Goal: Navigation & Orientation: Find specific page/section

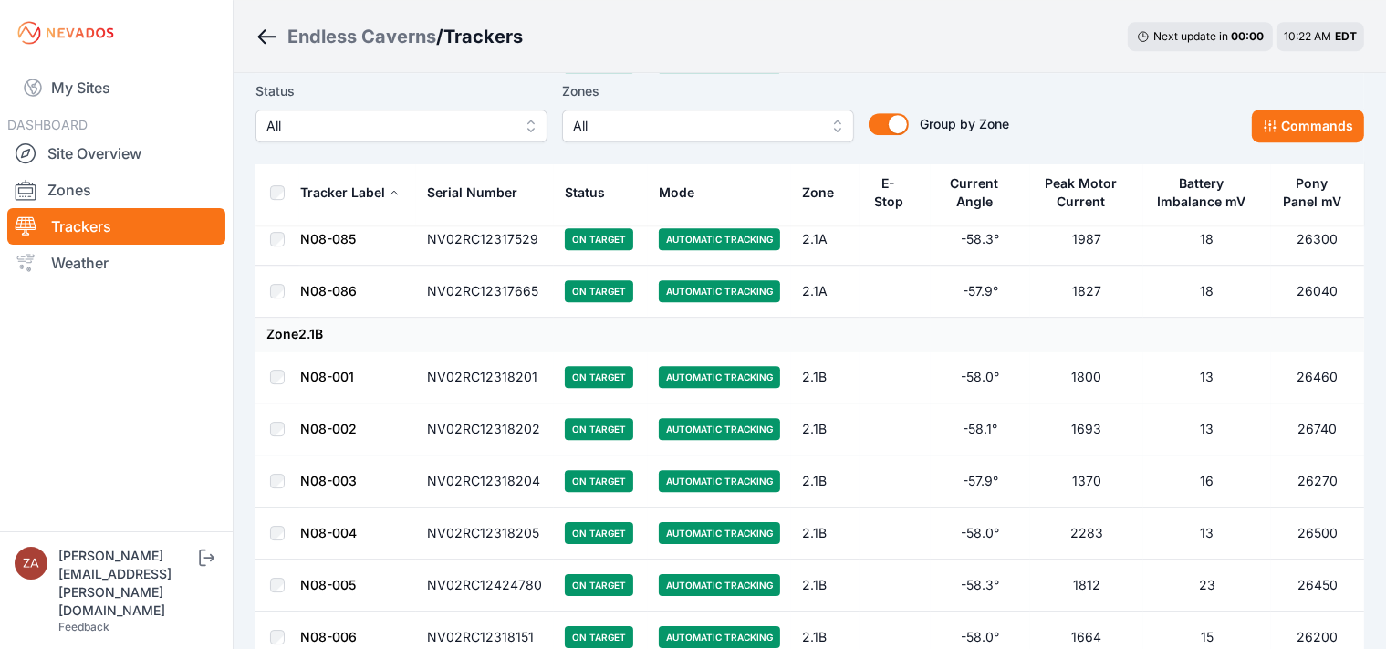
scroll to position [40221, 0]
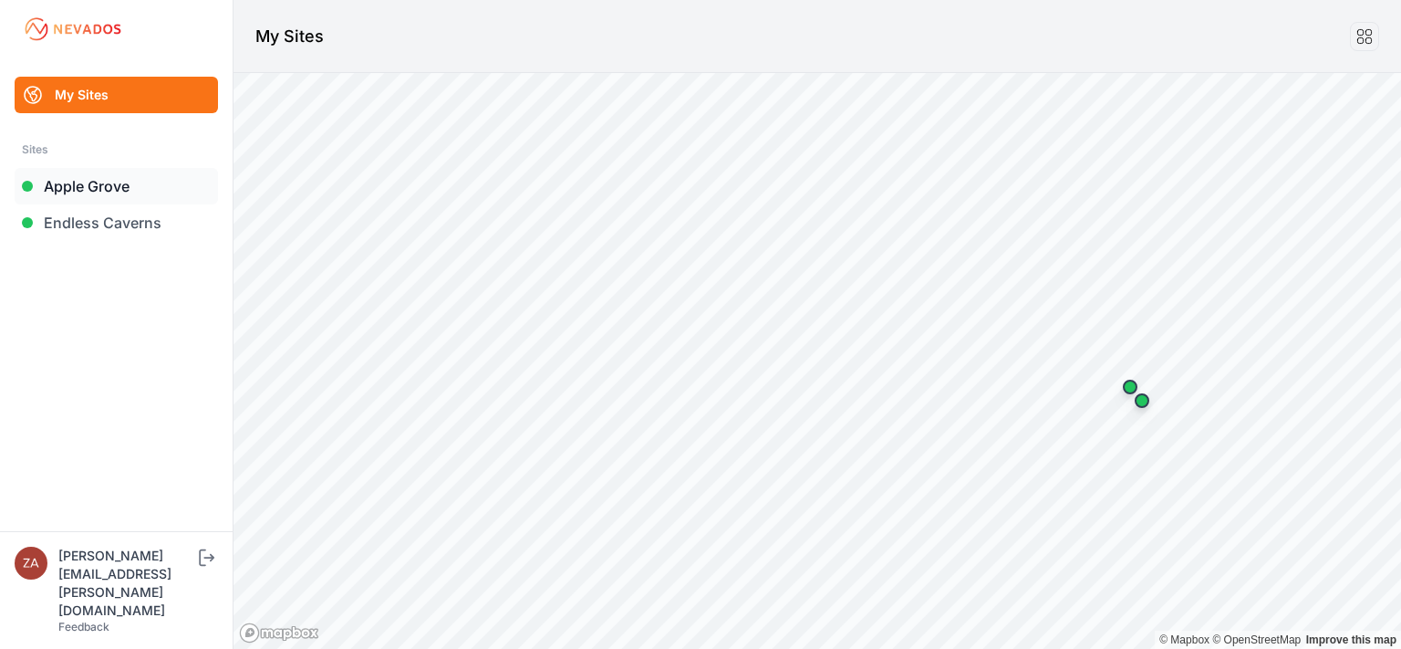
click at [97, 192] on link "Apple Grove" at bounding box center [116, 186] width 203 height 36
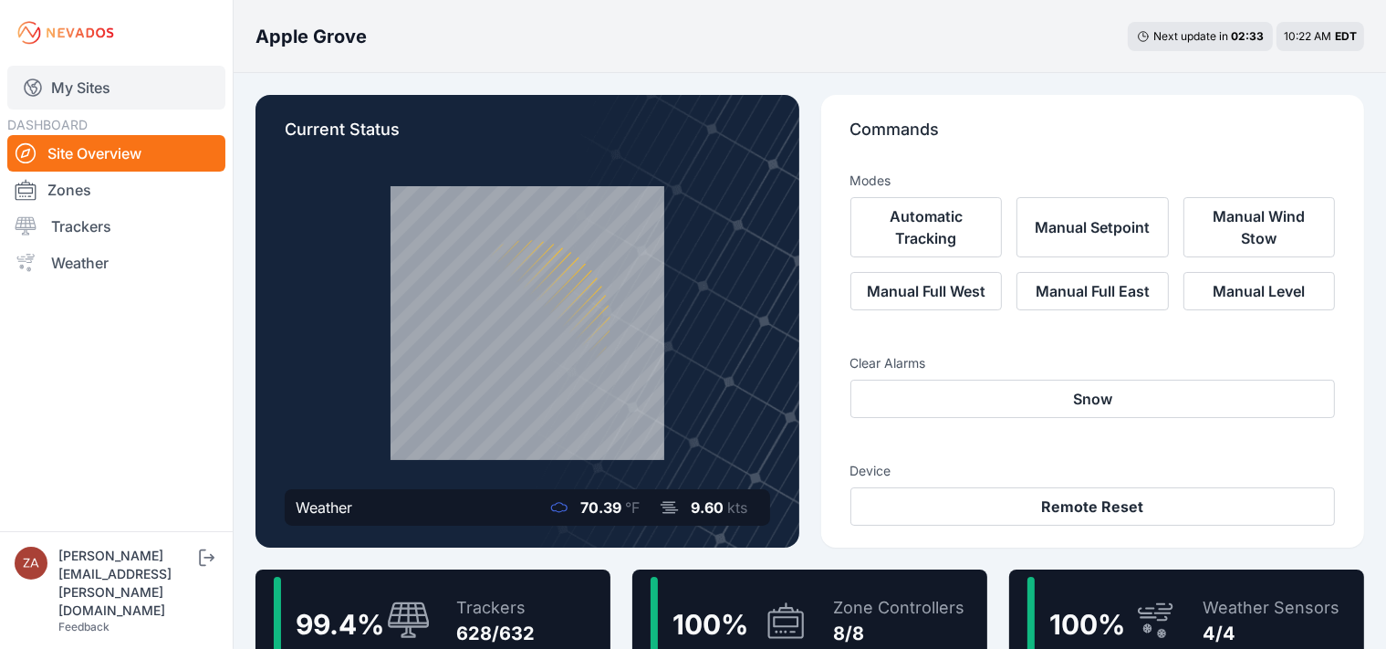
click at [91, 88] on link "My Sites" at bounding box center [116, 88] width 218 height 44
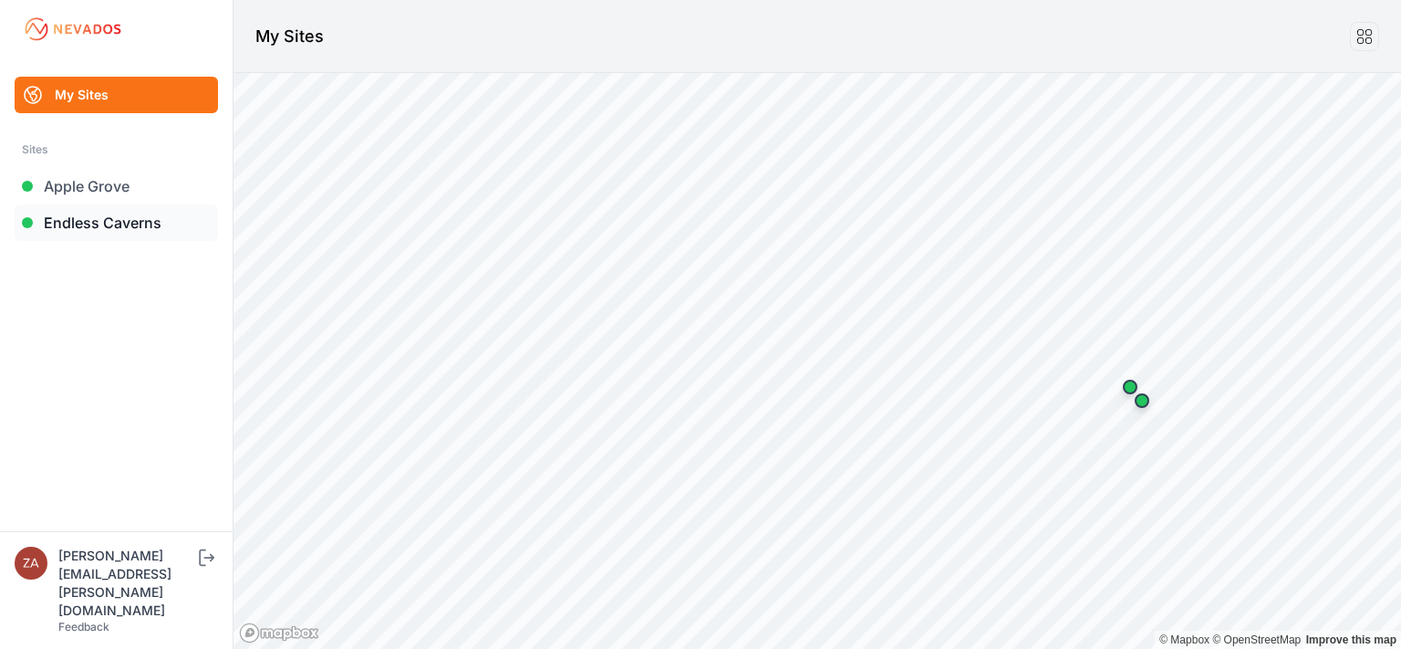
click at [89, 224] on link "Endless Caverns" at bounding box center [116, 222] width 203 height 36
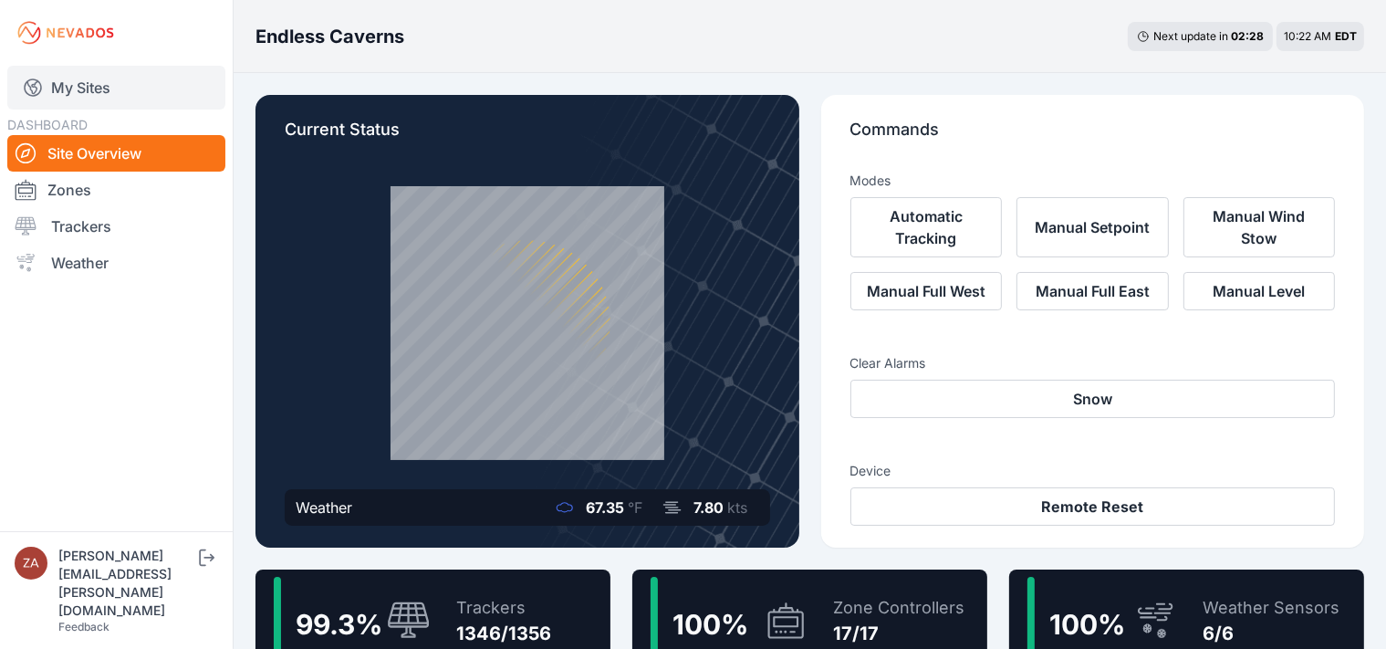
click at [84, 82] on link "My Sites" at bounding box center [116, 88] width 218 height 44
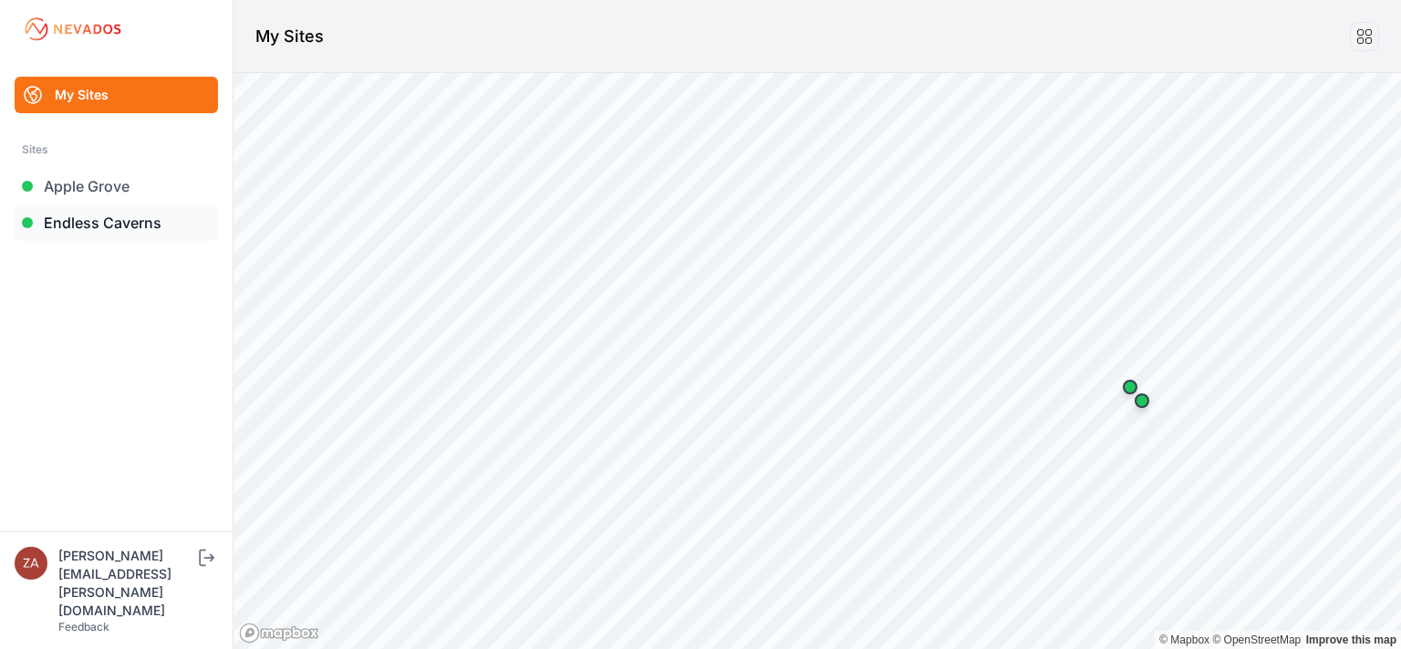
click at [93, 221] on link "Endless Caverns" at bounding box center [116, 222] width 203 height 36
